Goal: Task Accomplishment & Management: Use online tool/utility

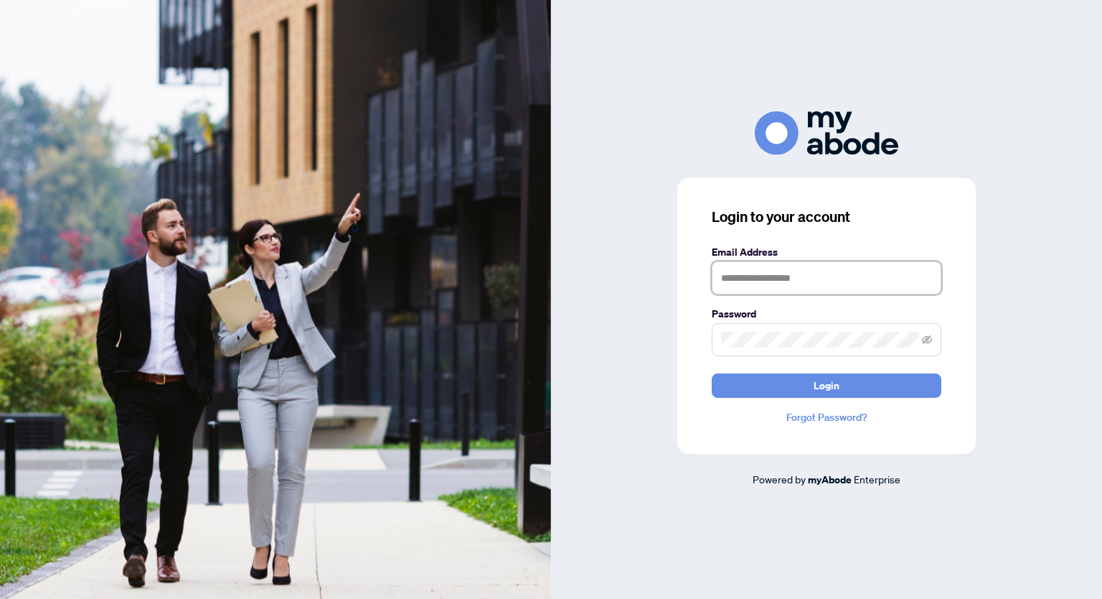
click at [740, 279] on input "text" at bounding box center [827, 277] width 230 height 33
type input "**********"
click at [712, 373] on button "Login" at bounding box center [827, 385] width 230 height 24
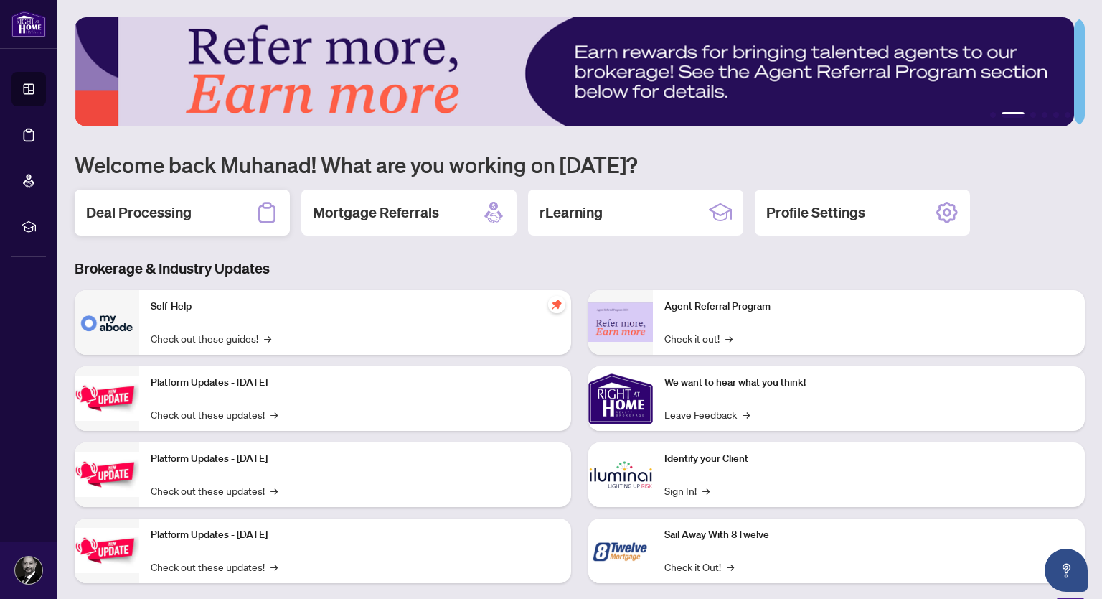
click at [138, 213] on h2 "Deal Processing" at bounding box center [138, 212] width 105 height 20
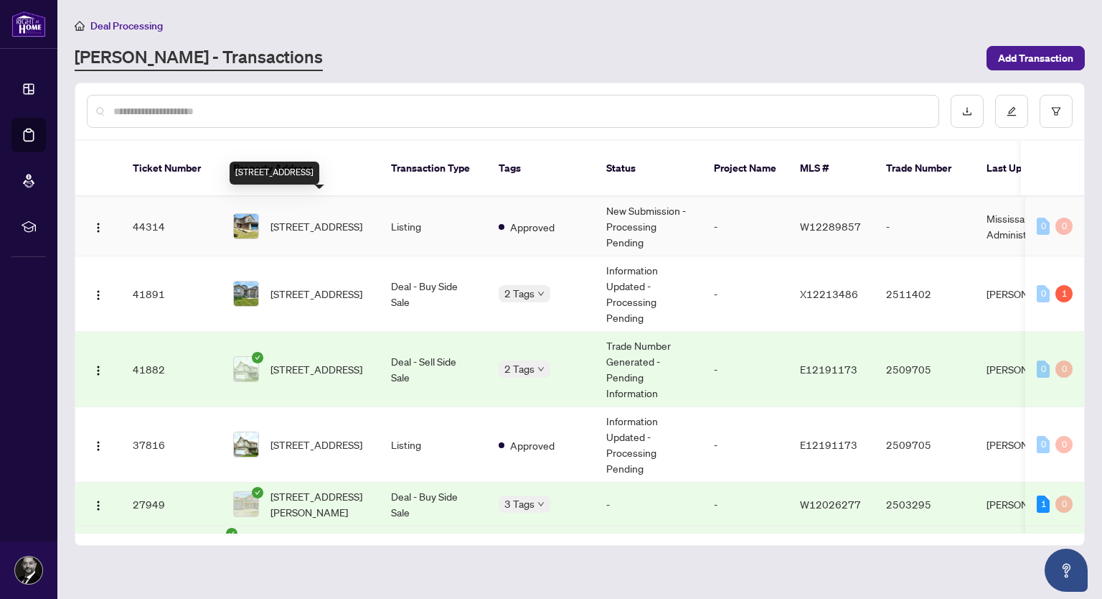
click at [276, 218] on span "[STREET_ADDRESS]" at bounding box center [317, 226] width 92 height 16
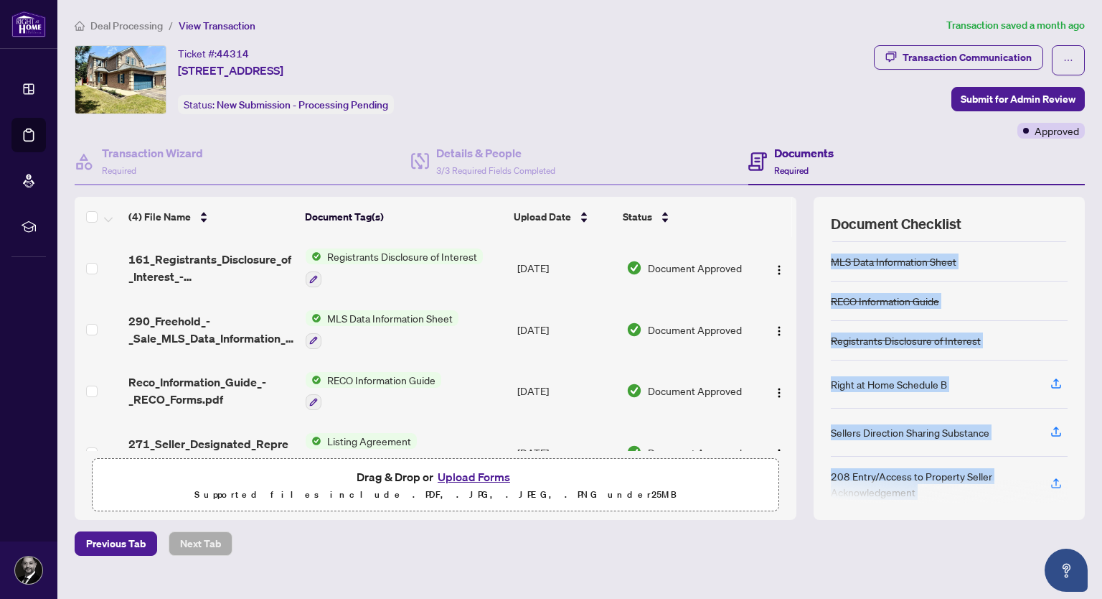
scroll to position [192, 0]
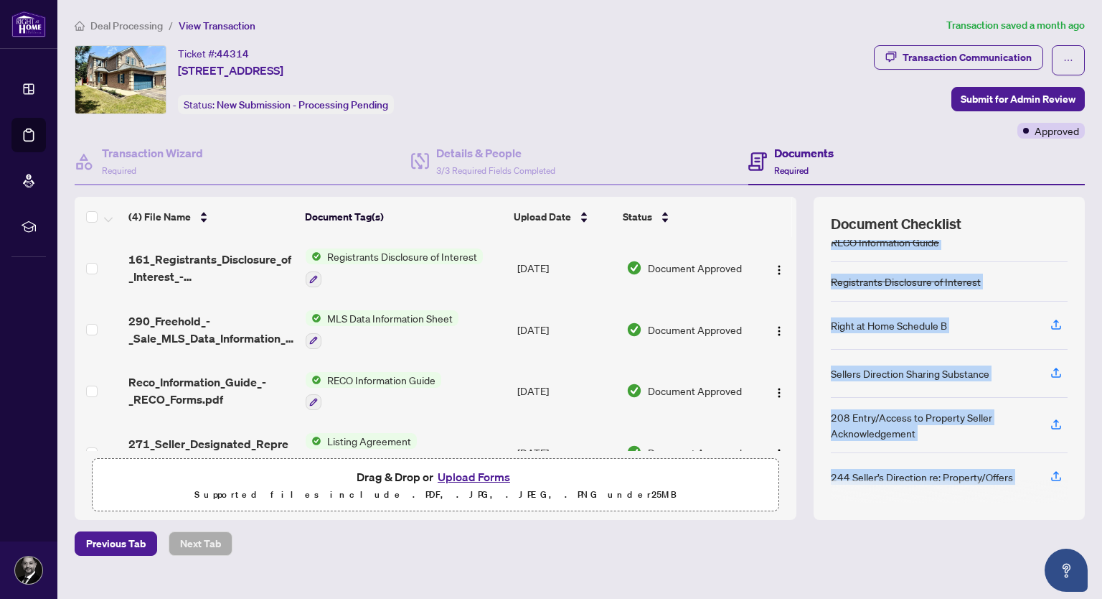
drag, startPoint x: 844, startPoint y: 332, endPoint x: 858, endPoint y: 550, distance: 218.6
click at [858, 550] on div "Deal Processing / View Transaction Transaction saved a month ago Ticket #: 4431…" at bounding box center [580, 311] width 1022 height 588
click at [854, 560] on div "Deal Processing / View Transaction Transaction saved a month ago Ticket #: 4431…" at bounding box center [580, 311] width 1022 height 588
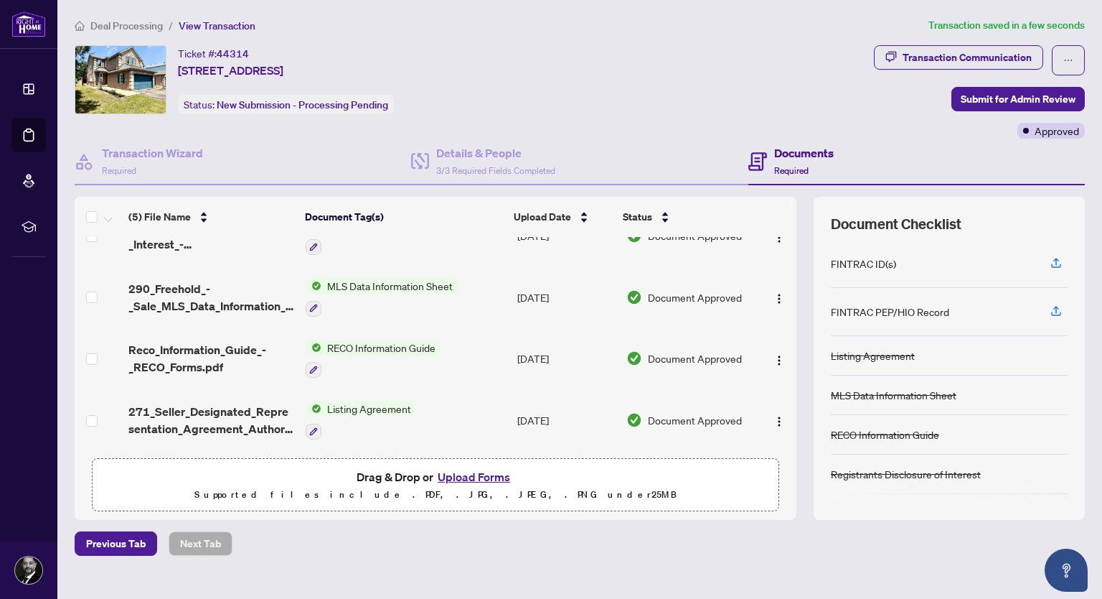
scroll to position [0, 0]
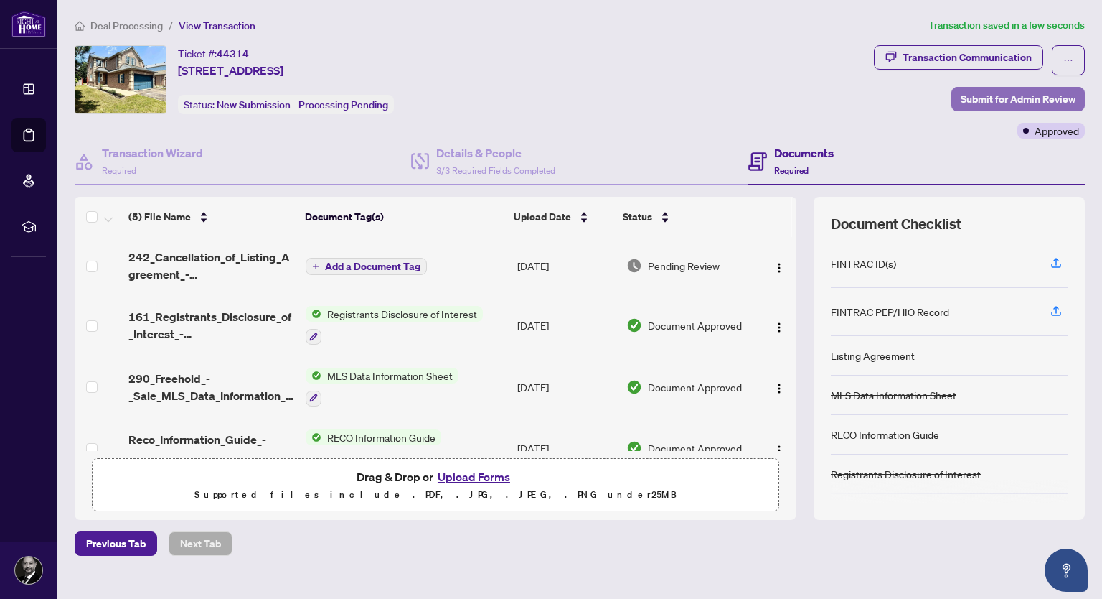
click at [990, 98] on span "Submit for Admin Review" at bounding box center [1018, 99] width 115 height 23
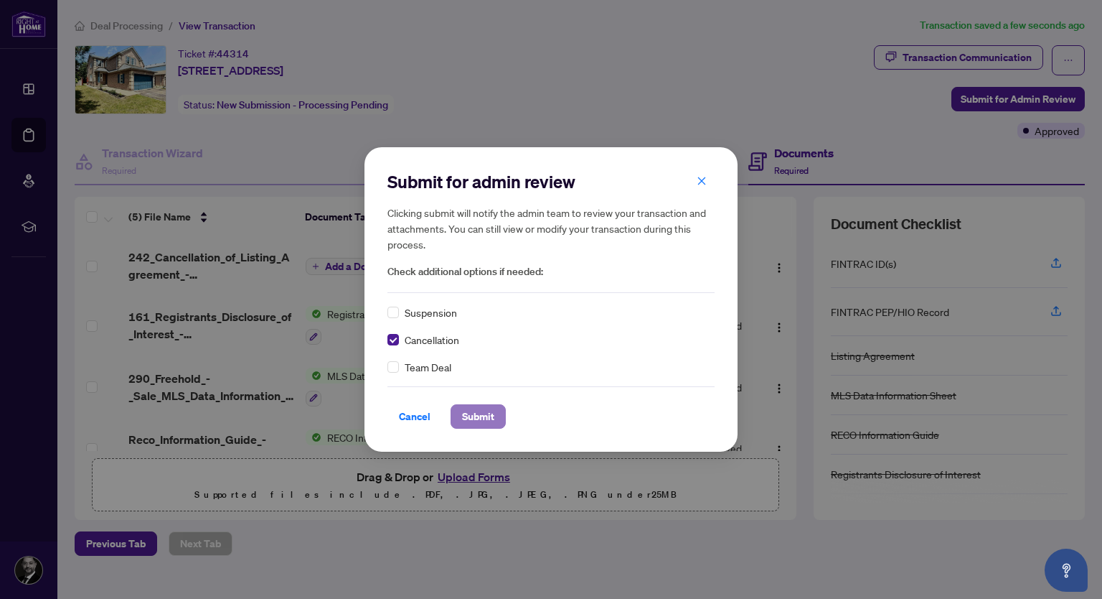
click at [482, 411] on span "Submit" at bounding box center [478, 416] width 32 height 23
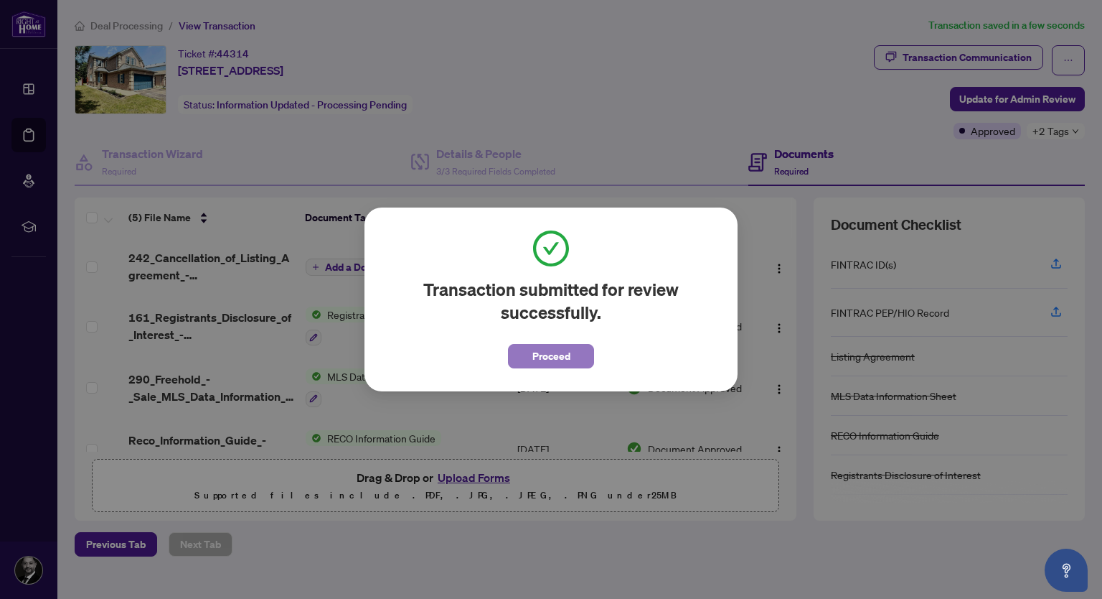
click at [541, 354] on span "Proceed" at bounding box center [551, 355] width 38 height 23
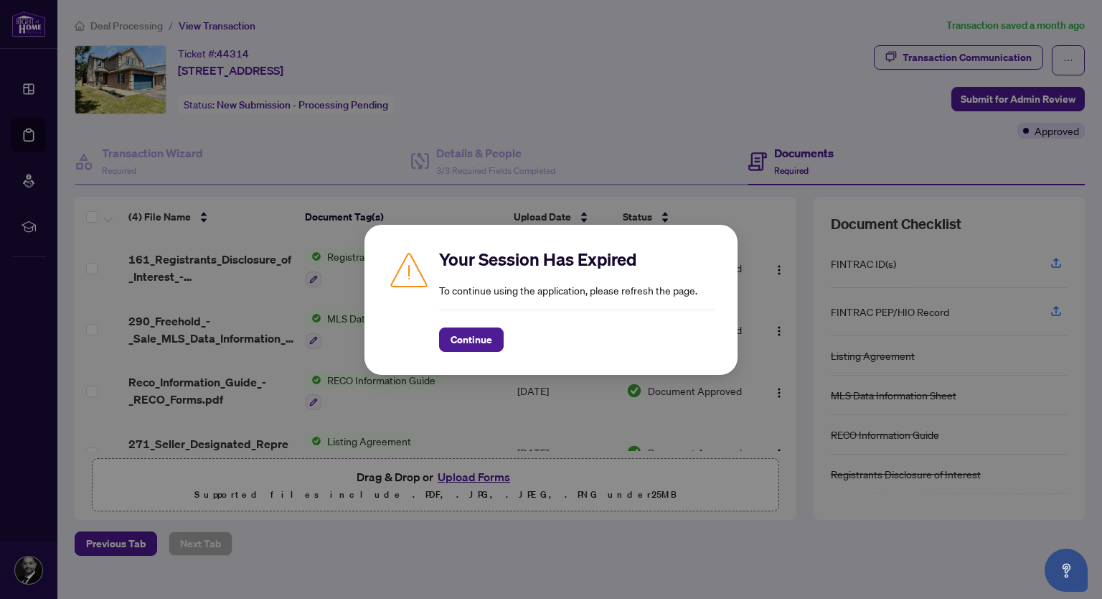
scroll to position [192, 0]
